Goal: Task Accomplishment & Management: Use online tool/utility

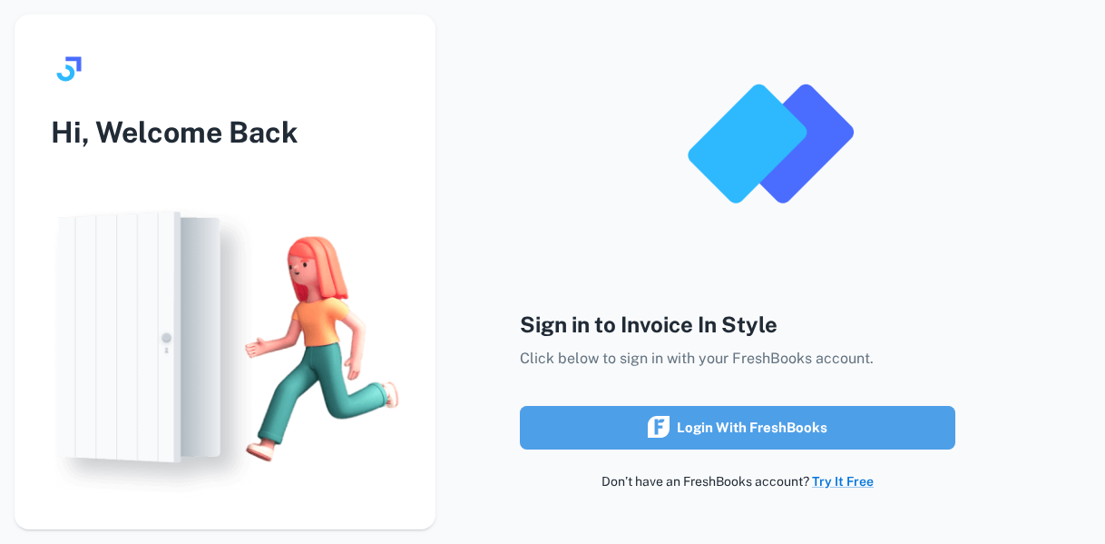
click at [771, 430] on div "Login with FreshBooks" at bounding box center [738, 428] width 180 height 24
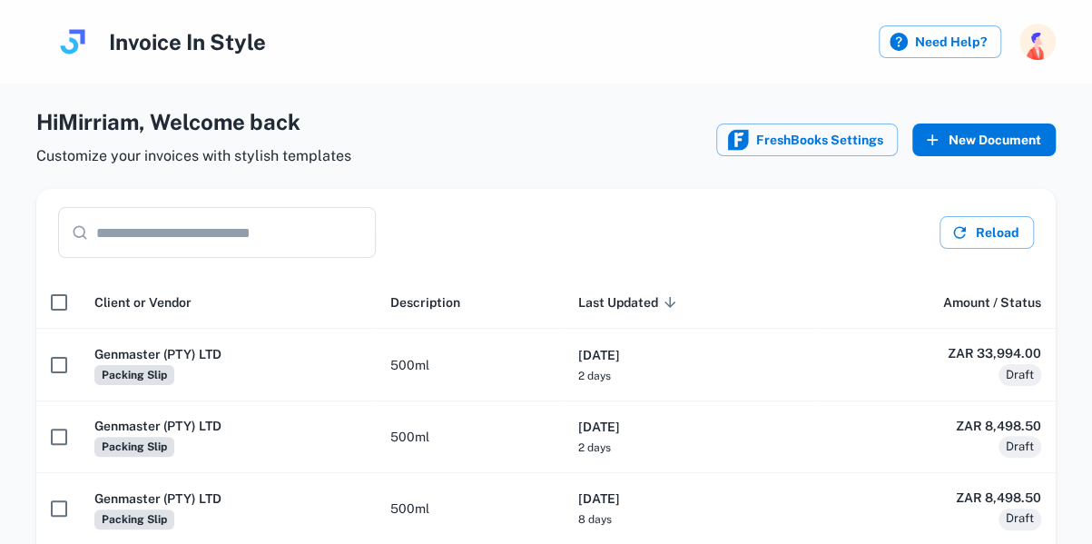
click at [976, 139] on button "New Document" at bounding box center [983, 139] width 143 height 33
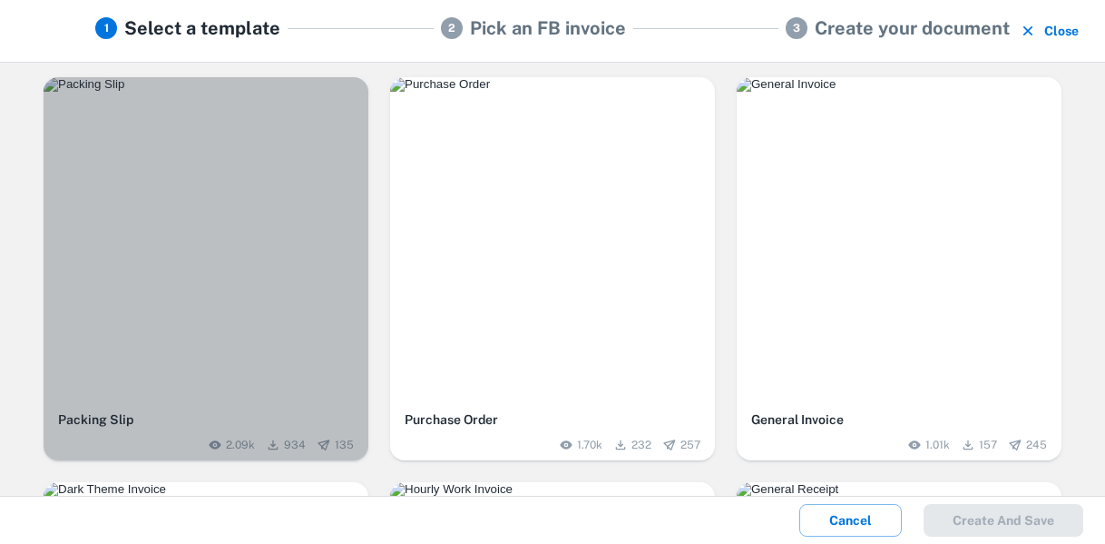
click at [285, 92] on img "button" at bounding box center [206, 84] width 325 height 15
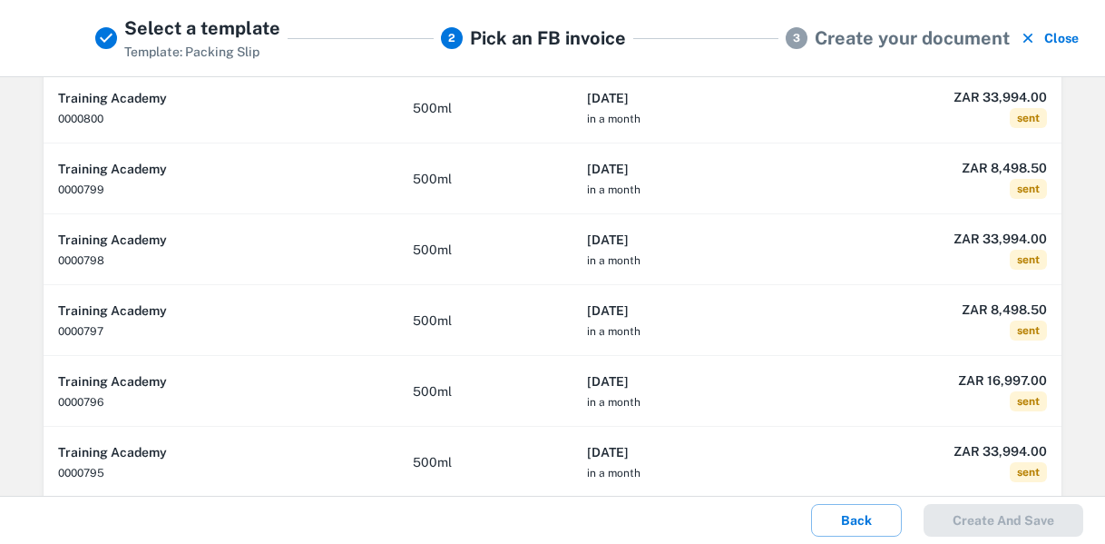
scroll to position [186, 0]
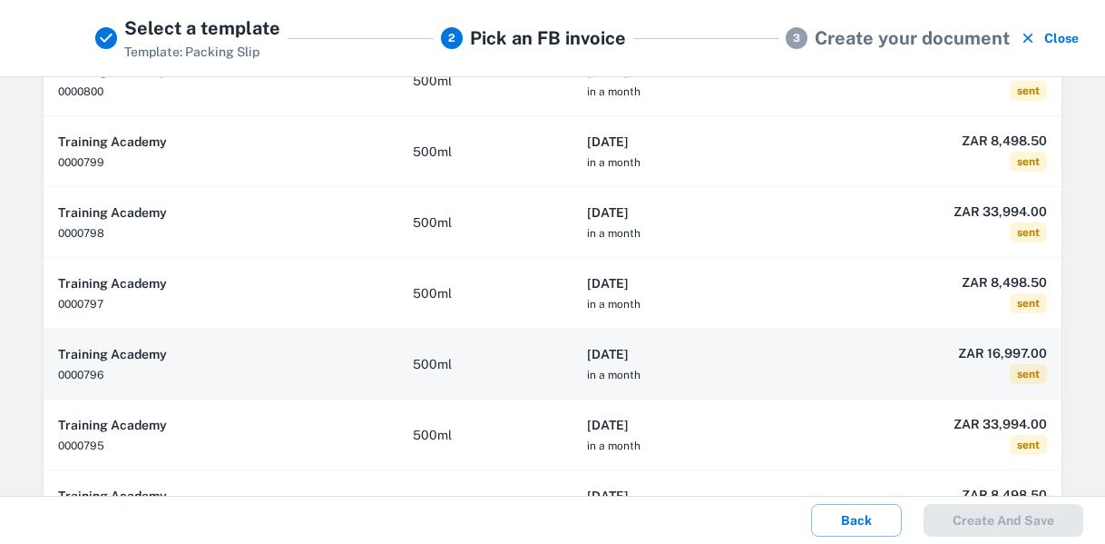
click at [673, 353] on h6 "2025-08-20" at bounding box center [689, 354] width 204 height 20
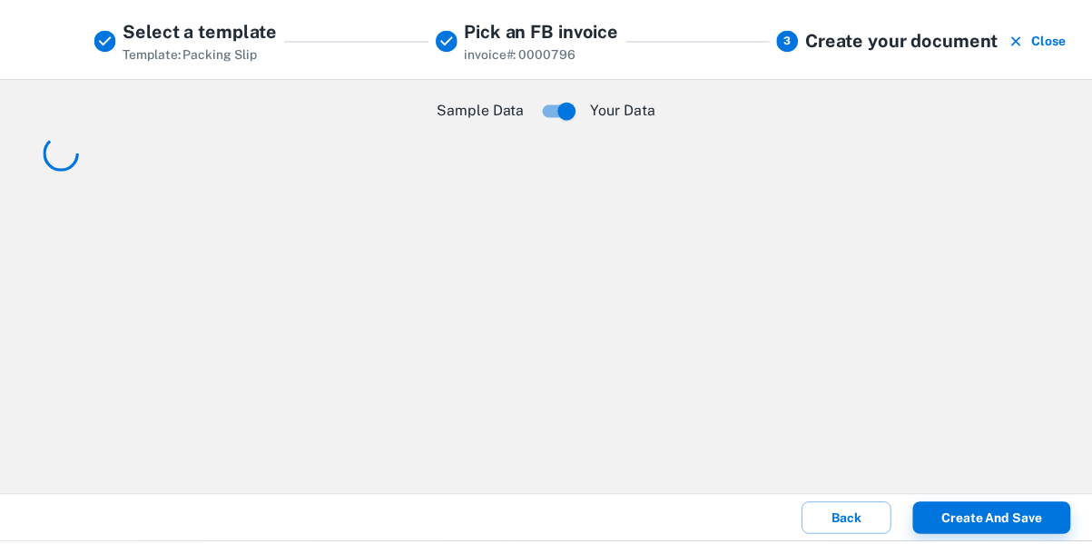
scroll to position [0, 0]
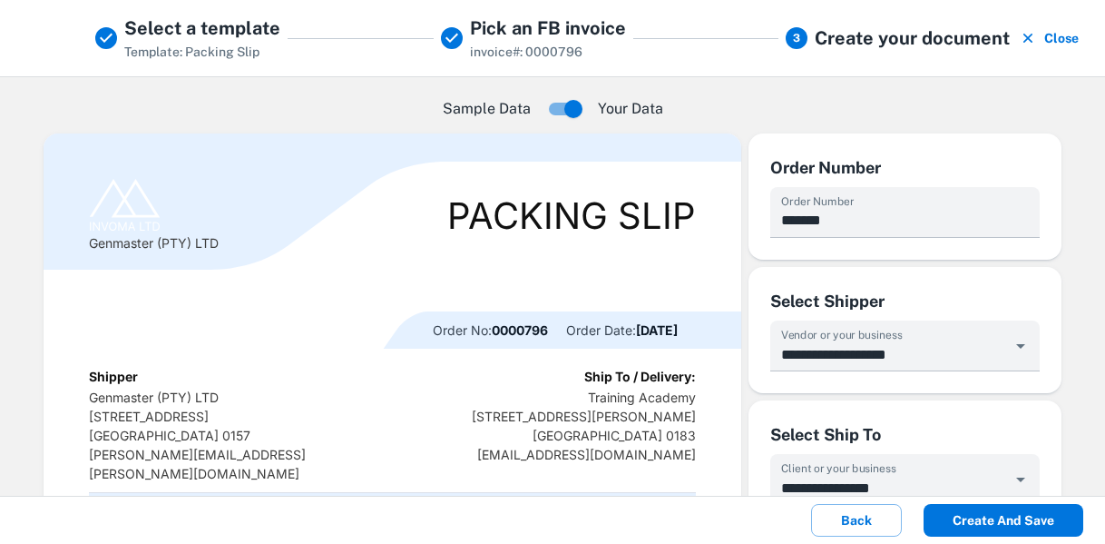
click at [1021, 513] on button "Create and save" at bounding box center [1004, 520] width 160 height 33
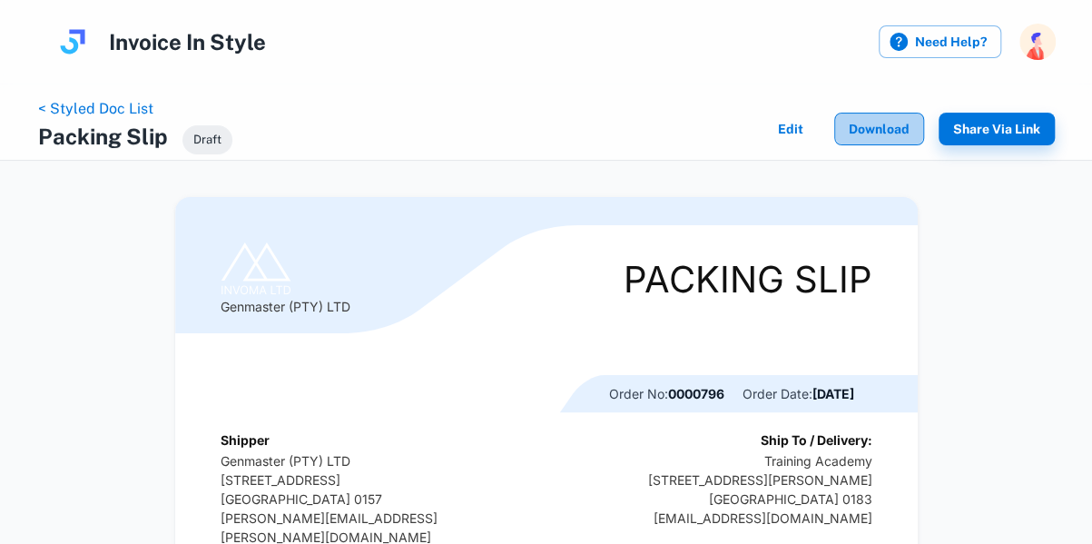
click at [877, 133] on button "Download" at bounding box center [879, 129] width 90 height 33
click at [118, 107] on link "< Styled Doc List" at bounding box center [95, 108] width 115 height 17
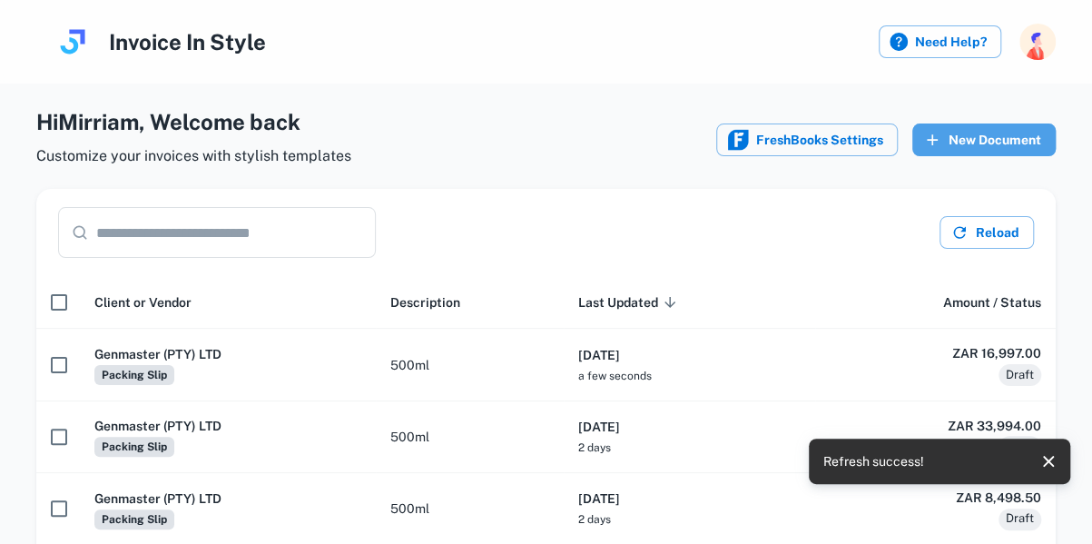
click at [1009, 138] on button "New Document" at bounding box center [983, 139] width 143 height 33
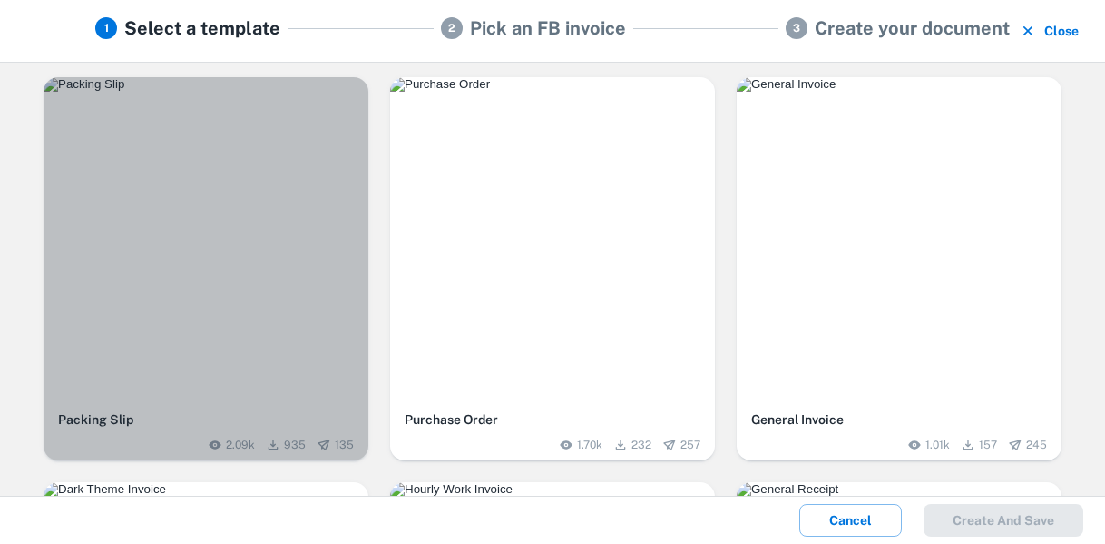
click at [263, 297] on div "button" at bounding box center [206, 239] width 325 height 325
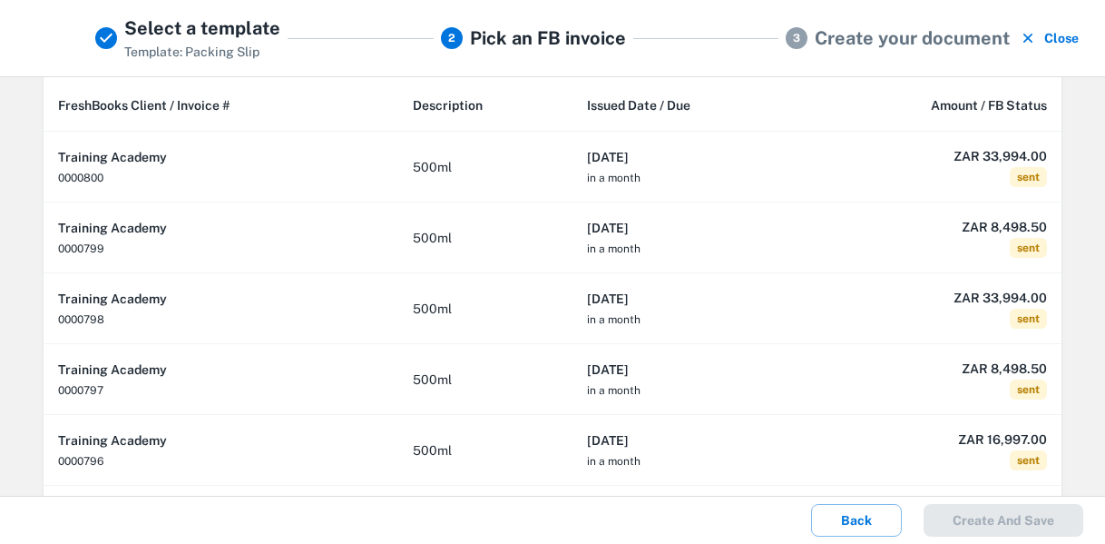
scroll to position [109, 0]
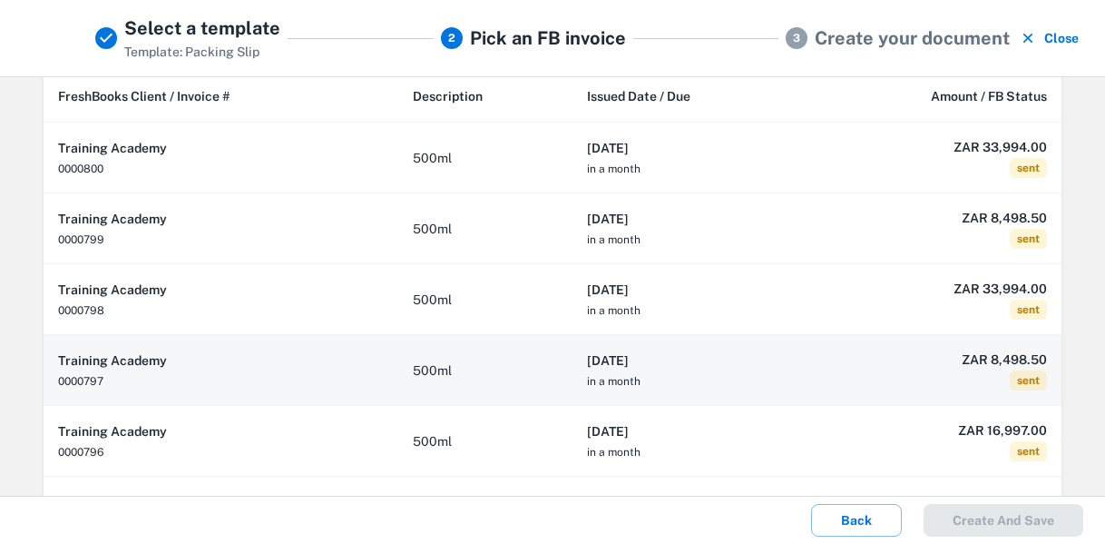
click at [692, 366] on h6 "2025-08-21" at bounding box center [689, 360] width 204 height 20
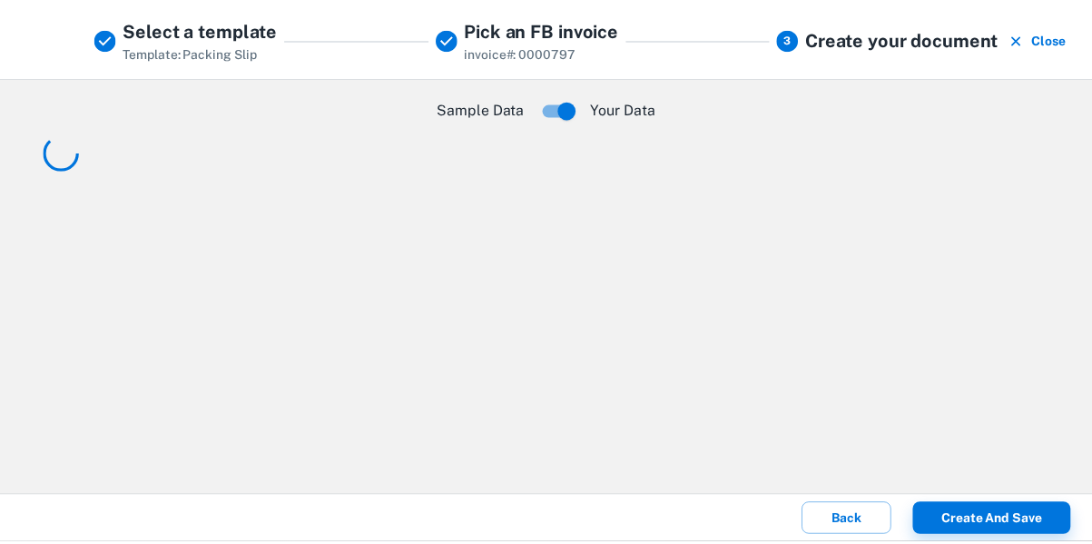
scroll to position [0, 0]
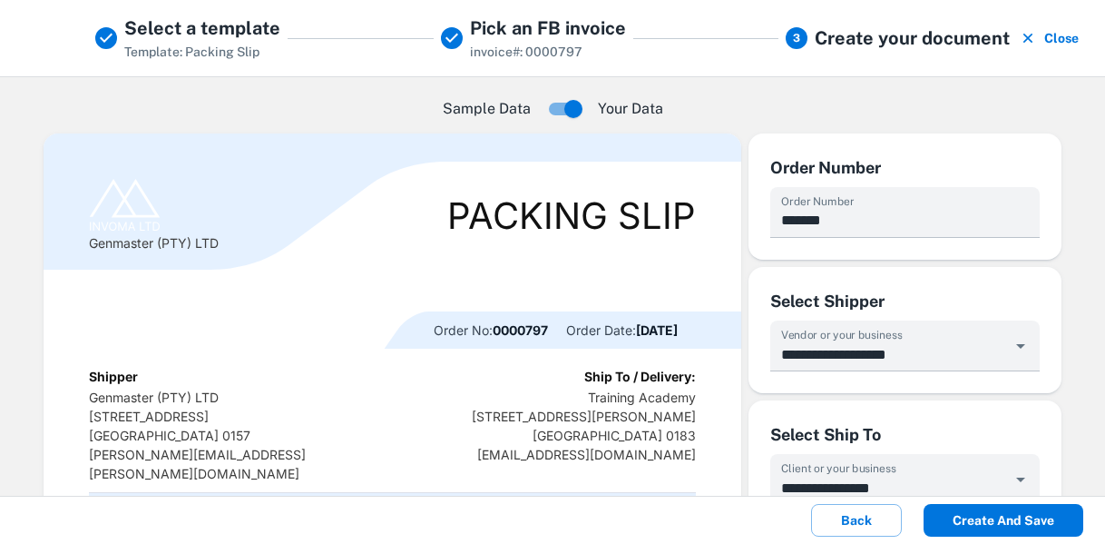
click at [1016, 519] on button "Create and save" at bounding box center [1004, 520] width 160 height 33
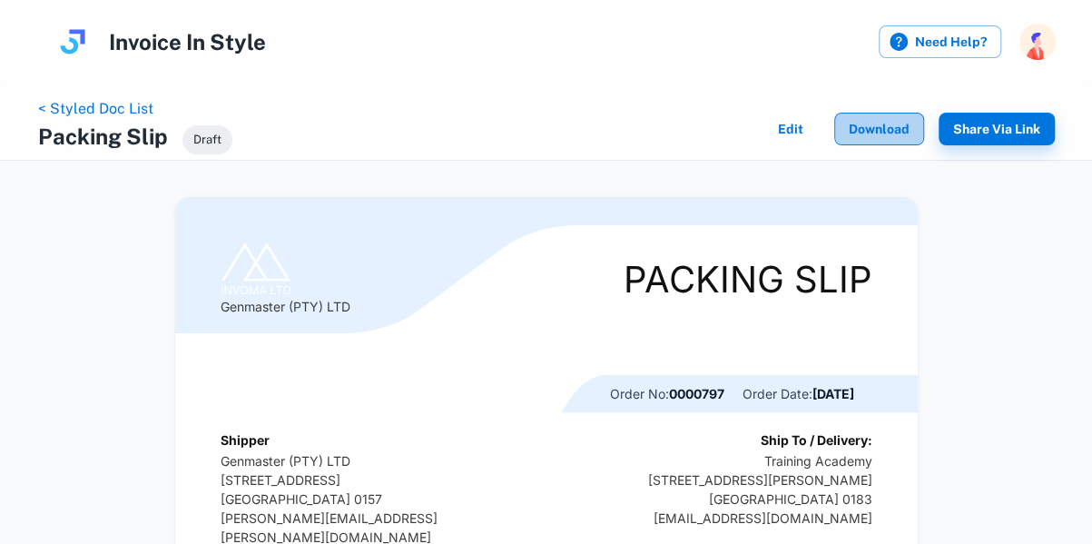
click at [872, 132] on button "Download" at bounding box center [879, 129] width 90 height 33
click at [122, 106] on link "< Styled Doc List" at bounding box center [95, 108] width 115 height 17
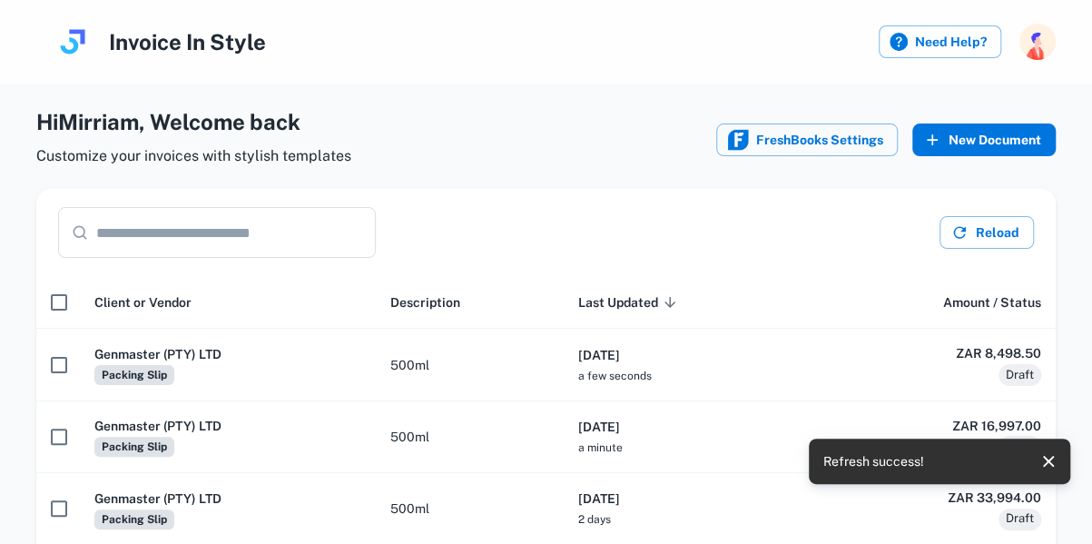
click at [982, 142] on button "New Document" at bounding box center [983, 139] width 143 height 33
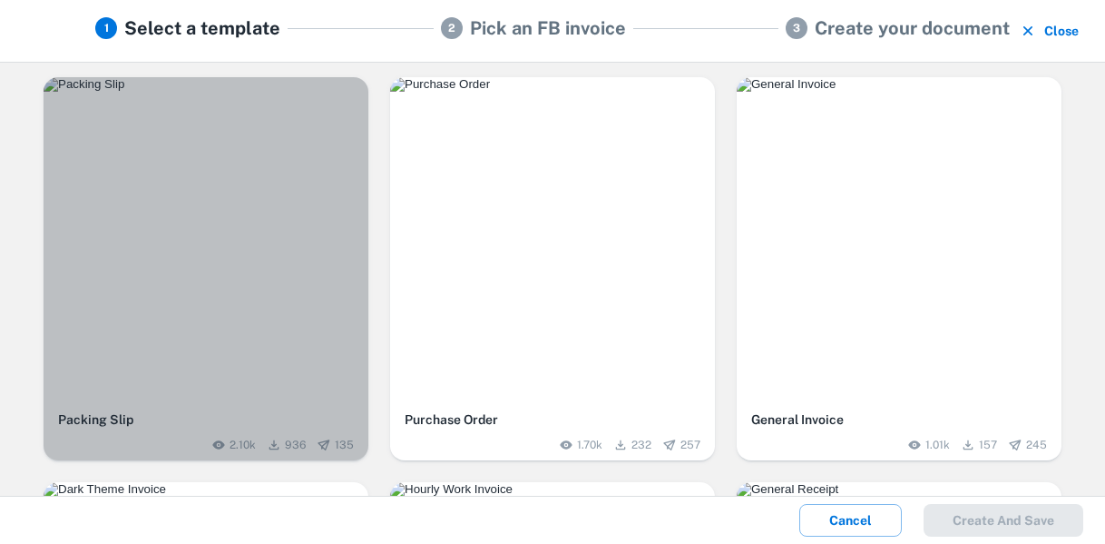
click at [218, 181] on div "button" at bounding box center [206, 239] width 325 height 325
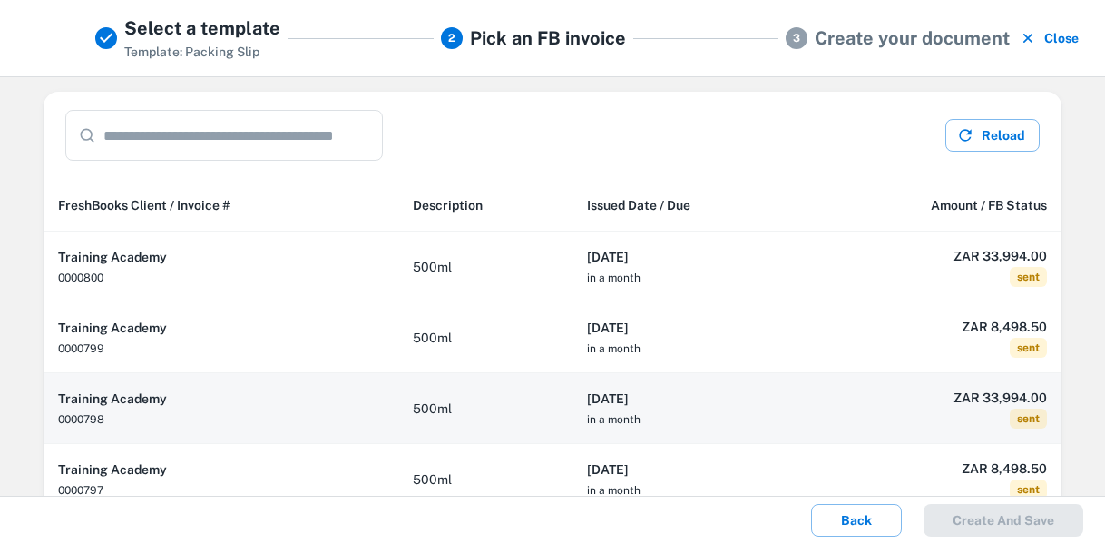
click at [722, 415] on th "2025-08-21 in a month" at bounding box center [689, 408] width 233 height 71
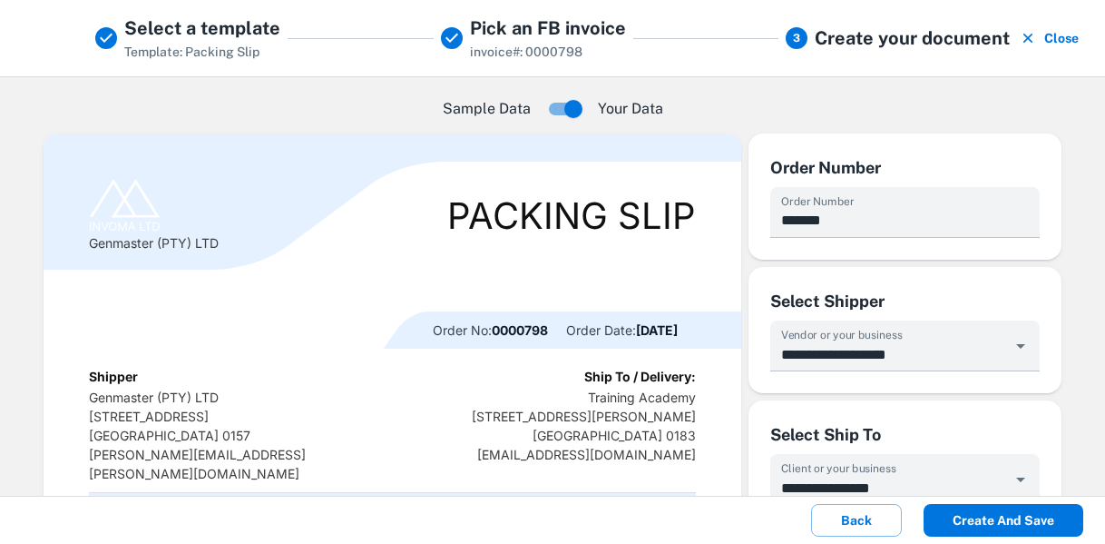
click at [995, 521] on button "Create and save" at bounding box center [1004, 520] width 160 height 33
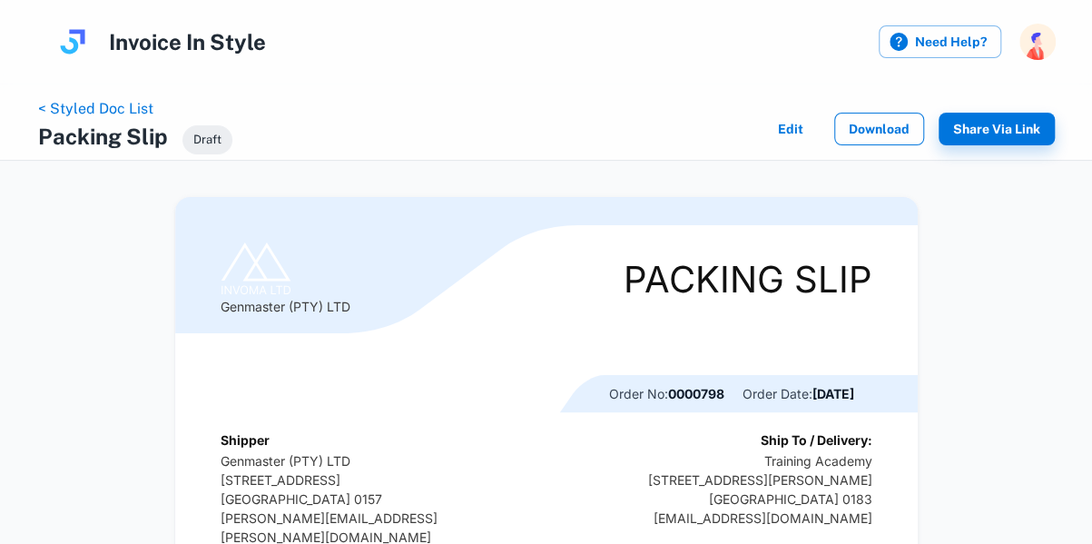
click at [884, 130] on button "Download" at bounding box center [879, 129] width 90 height 33
click at [118, 108] on link "< Styled Doc List" at bounding box center [95, 108] width 115 height 17
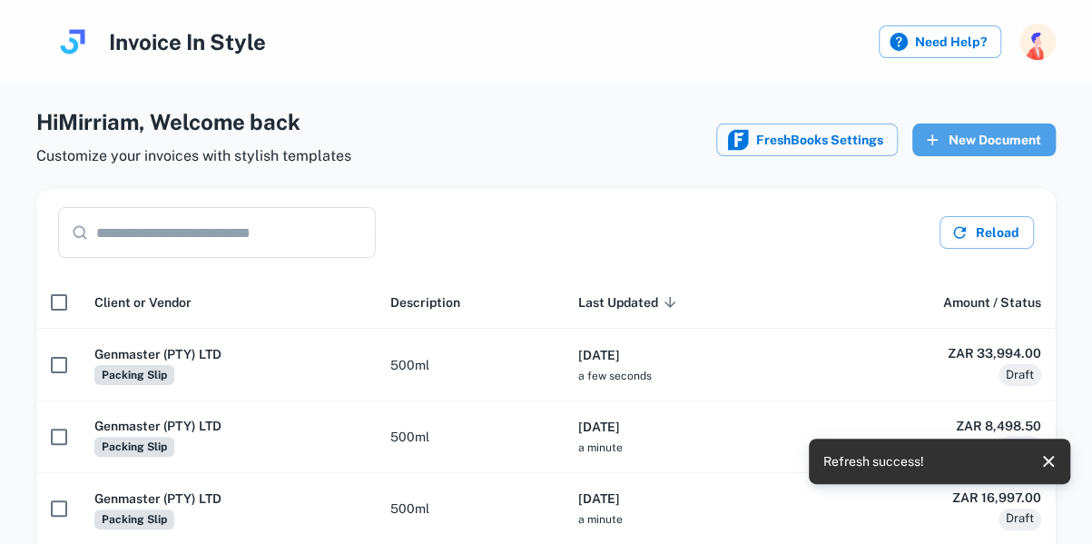
click at [993, 136] on button "New Document" at bounding box center [983, 139] width 143 height 33
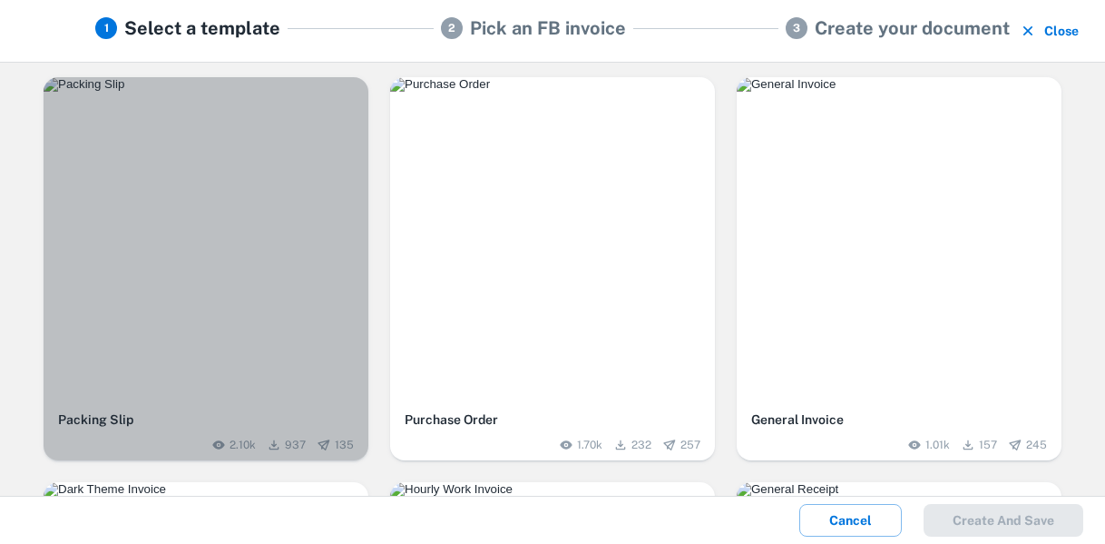
click at [281, 92] on img "button" at bounding box center [206, 84] width 325 height 15
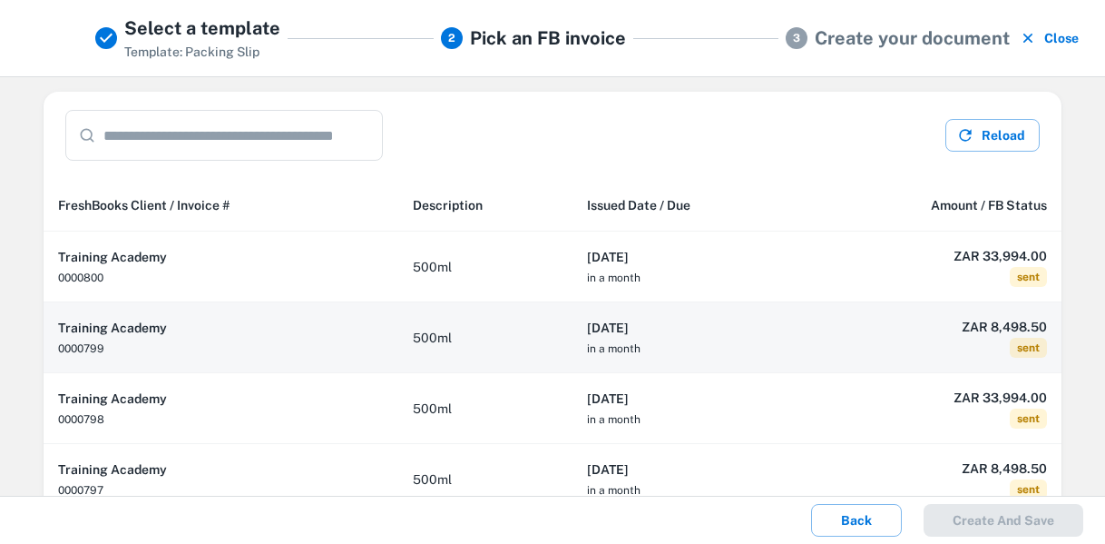
click at [275, 328] on h6 "Training Academy" at bounding box center [221, 328] width 326 height 20
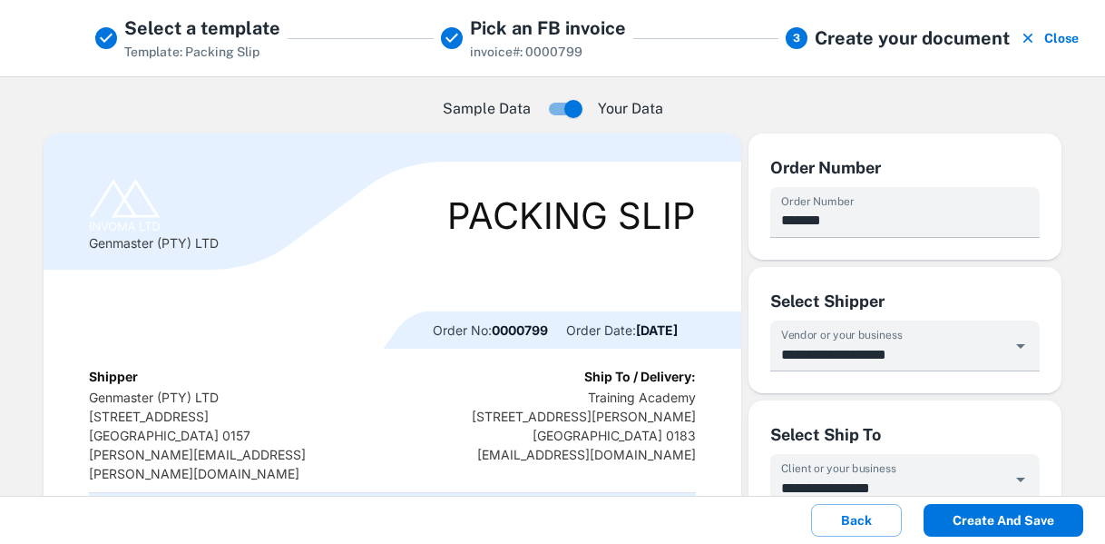
click at [1006, 523] on button "Create and save" at bounding box center [1004, 520] width 160 height 33
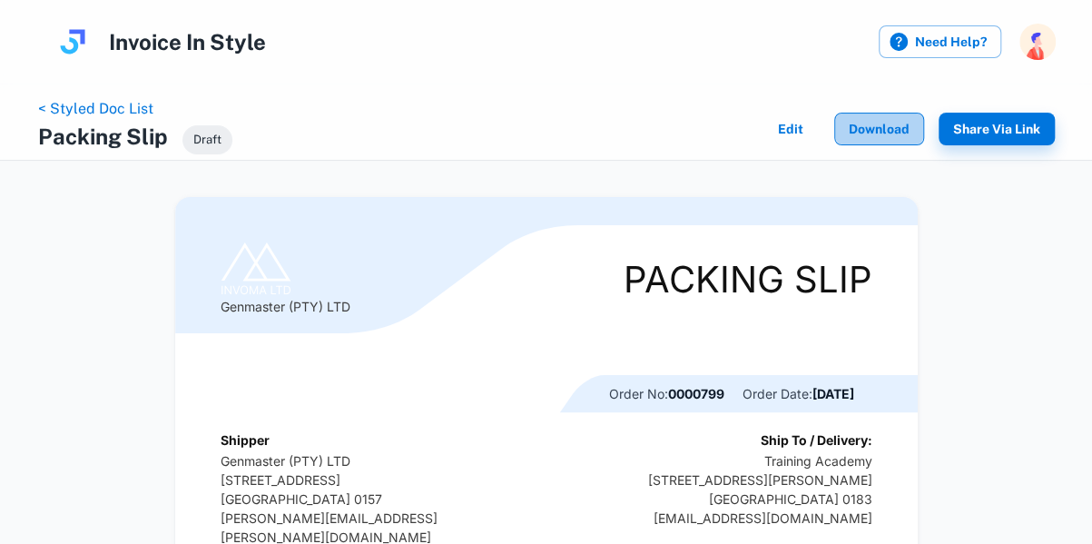
click at [889, 125] on button "Download" at bounding box center [879, 129] width 90 height 33
click at [116, 108] on link "< Styled Doc List" at bounding box center [95, 108] width 115 height 17
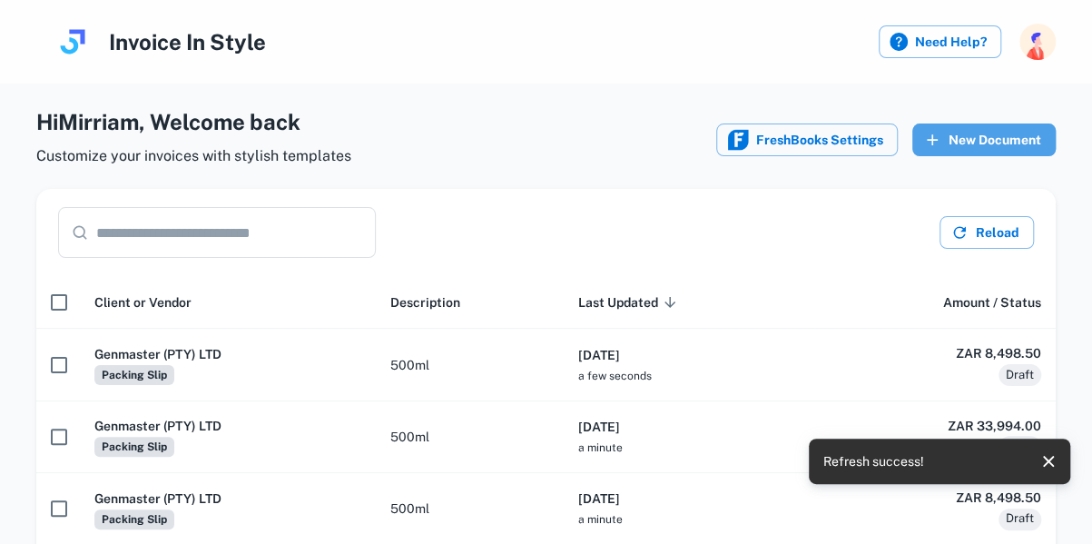
click at [1036, 130] on button "New Document" at bounding box center [983, 139] width 143 height 33
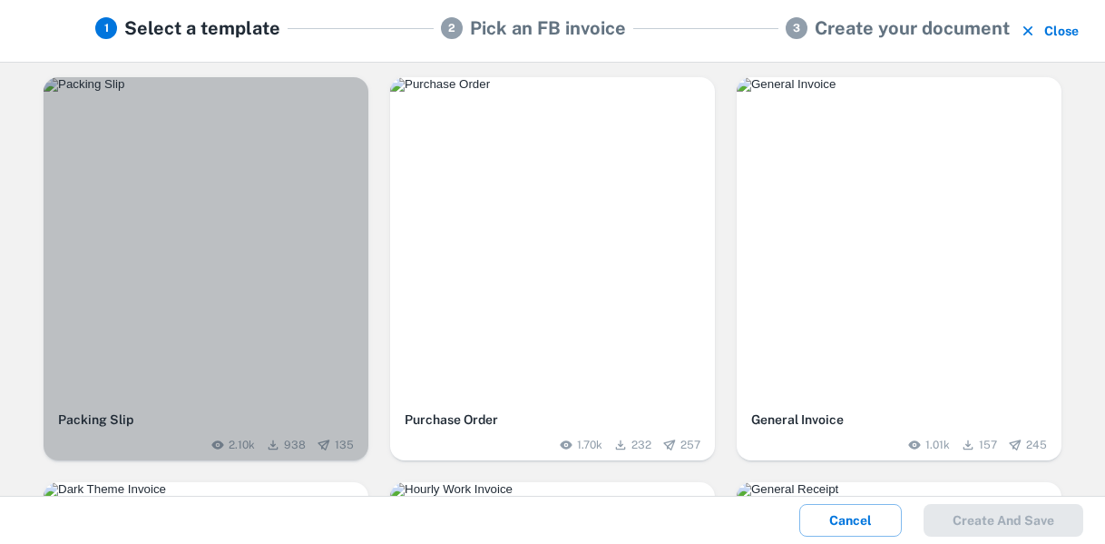
click at [321, 92] on img "button" at bounding box center [206, 84] width 325 height 15
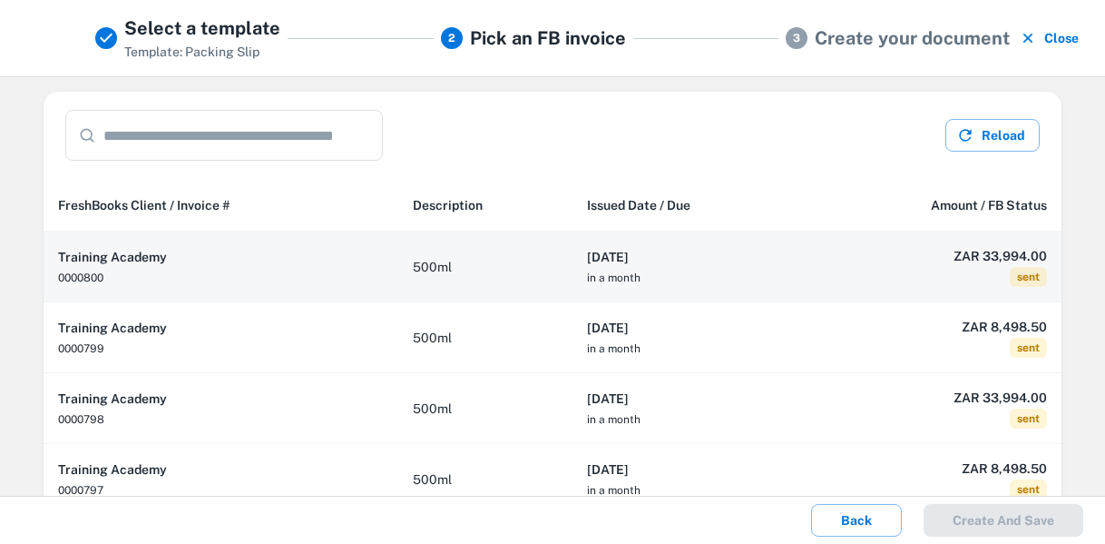
click at [820, 275] on td "ZAR 33,994.00 sent" at bounding box center [934, 266] width 256 height 71
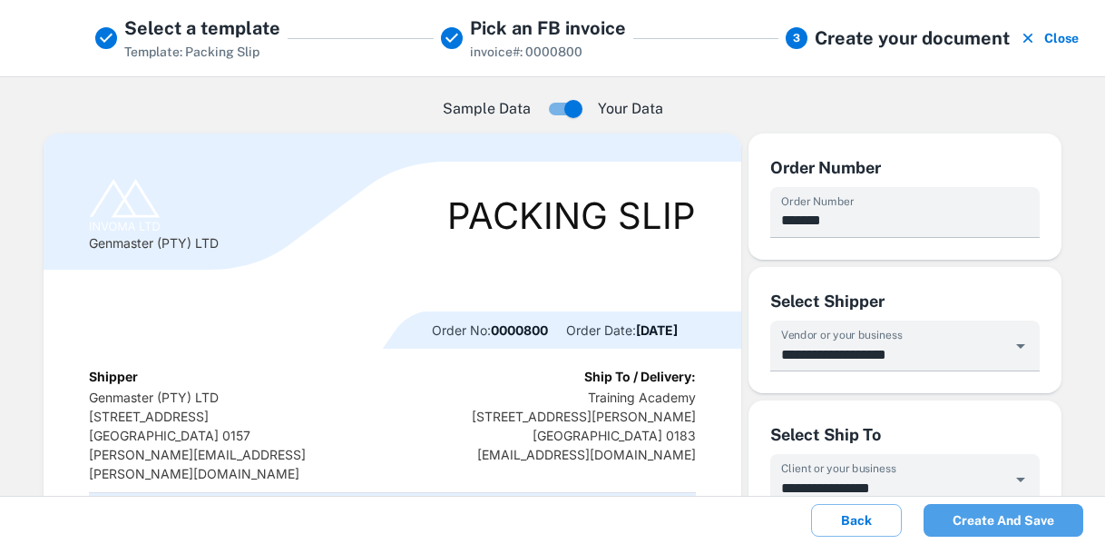
click at [1004, 514] on button "Create and save" at bounding box center [1004, 520] width 160 height 33
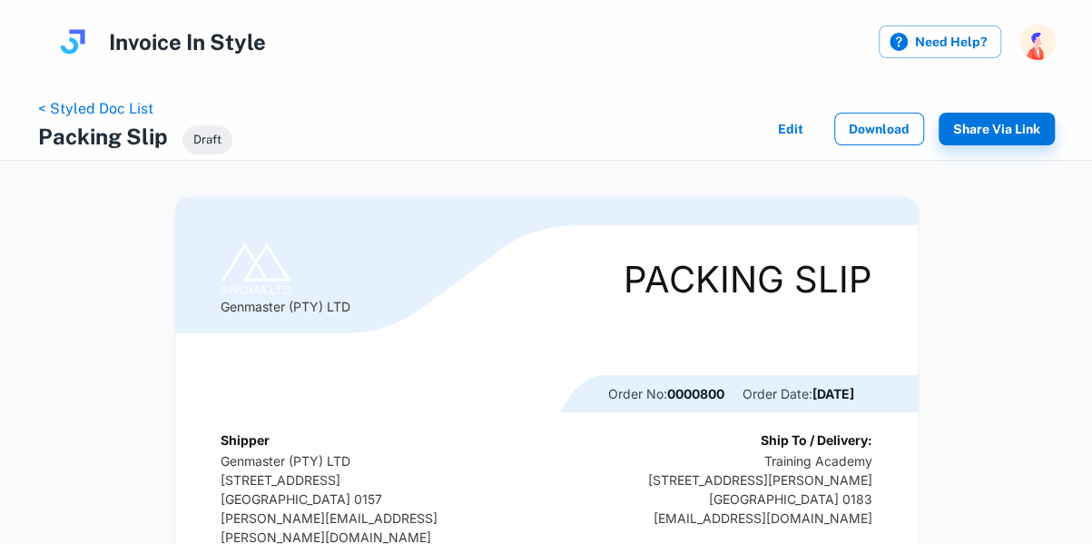
click at [869, 123] on button "Download" at bounding box center [879, 129] width 90 height 33
click at [134, 103] on link "< Styled Doc List" at bounding box center [95, 108] width 115 height 17
